Goal: Information Seeking & Learning: Stay updated

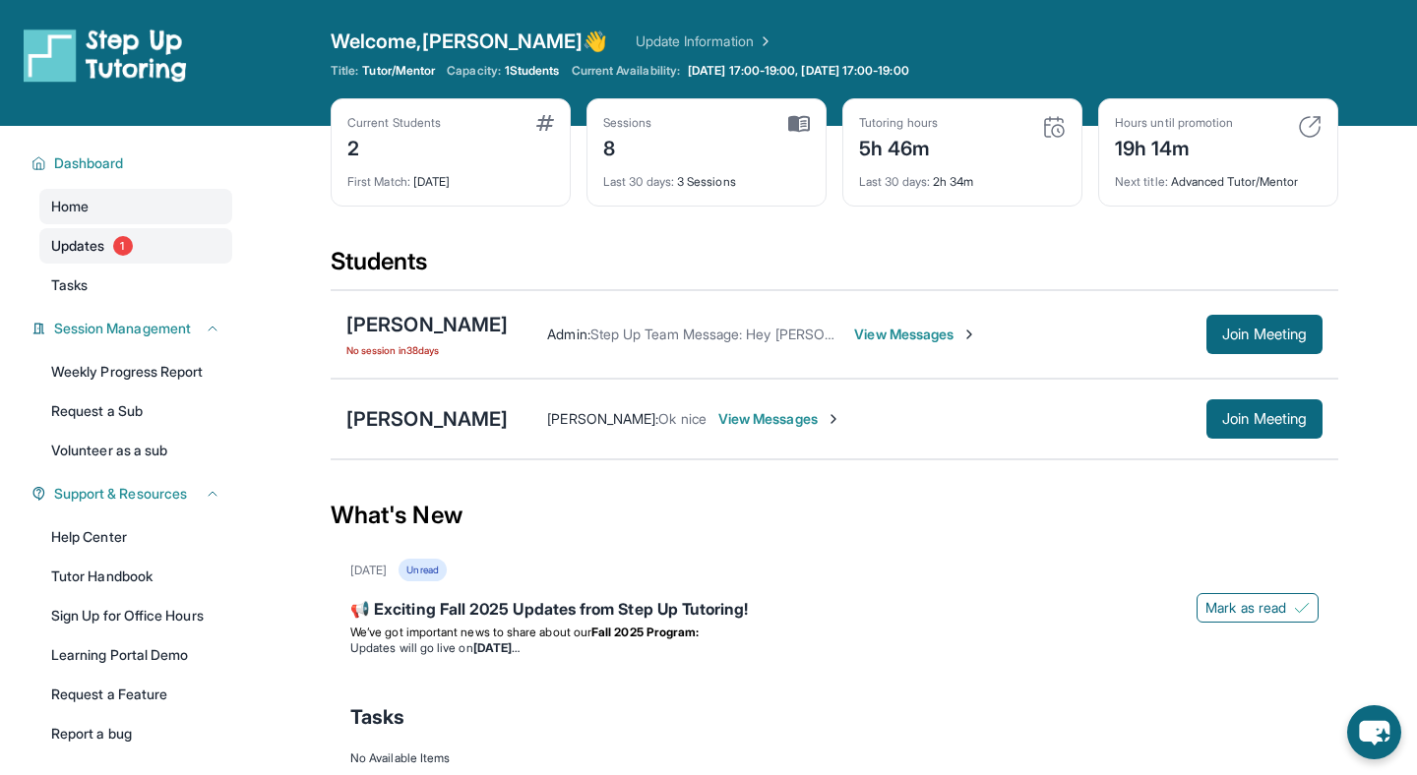
click at [145, 237] on link "Updates 1" at bounding box center [135, 245] width 193 height 35
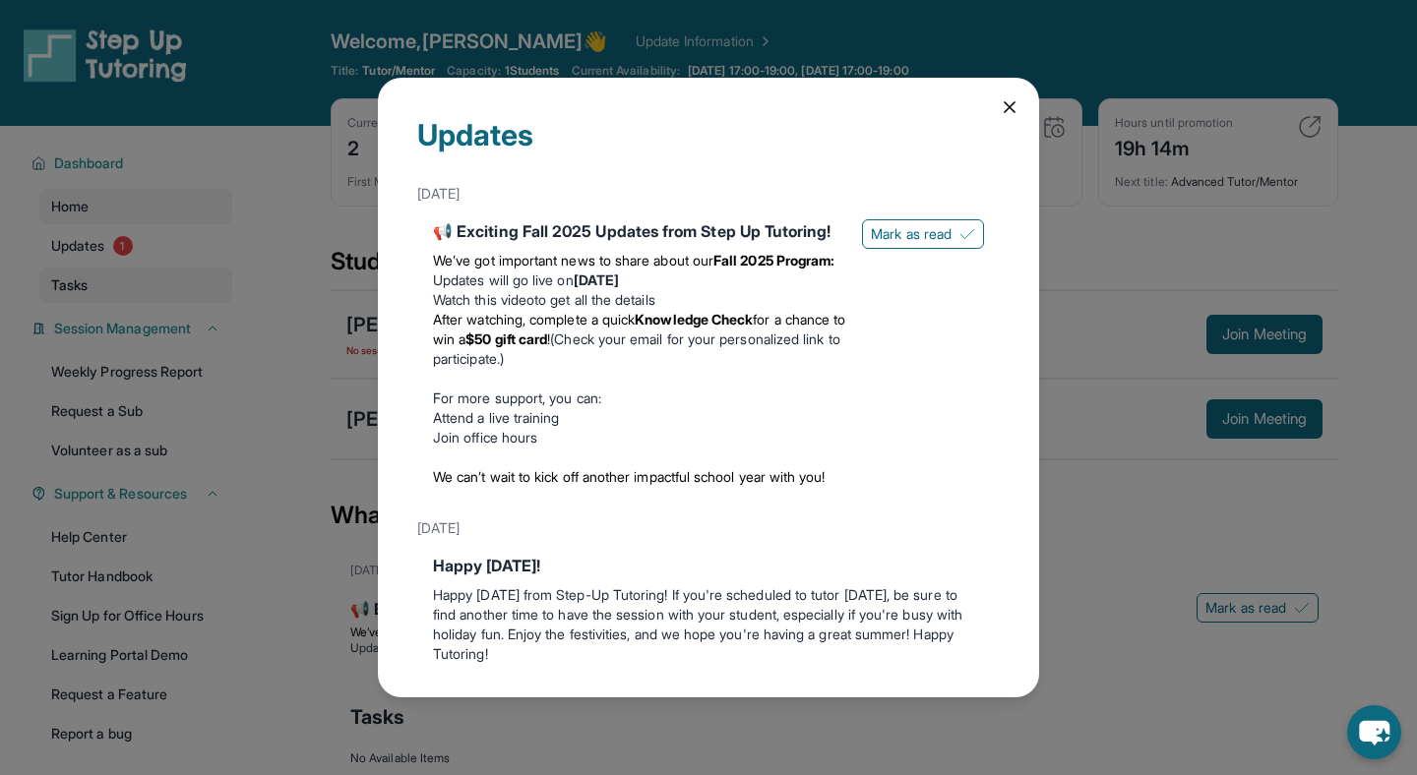
click at [173, 268] on div "Updates August 27th 📢 Exciting Fall 2025 Updates from Step Up Tutoring! We’ve g…" at bounding box center [708, 387] width 1417 height 775
